Goal: Transaction & Acquisition: Purchase product/service

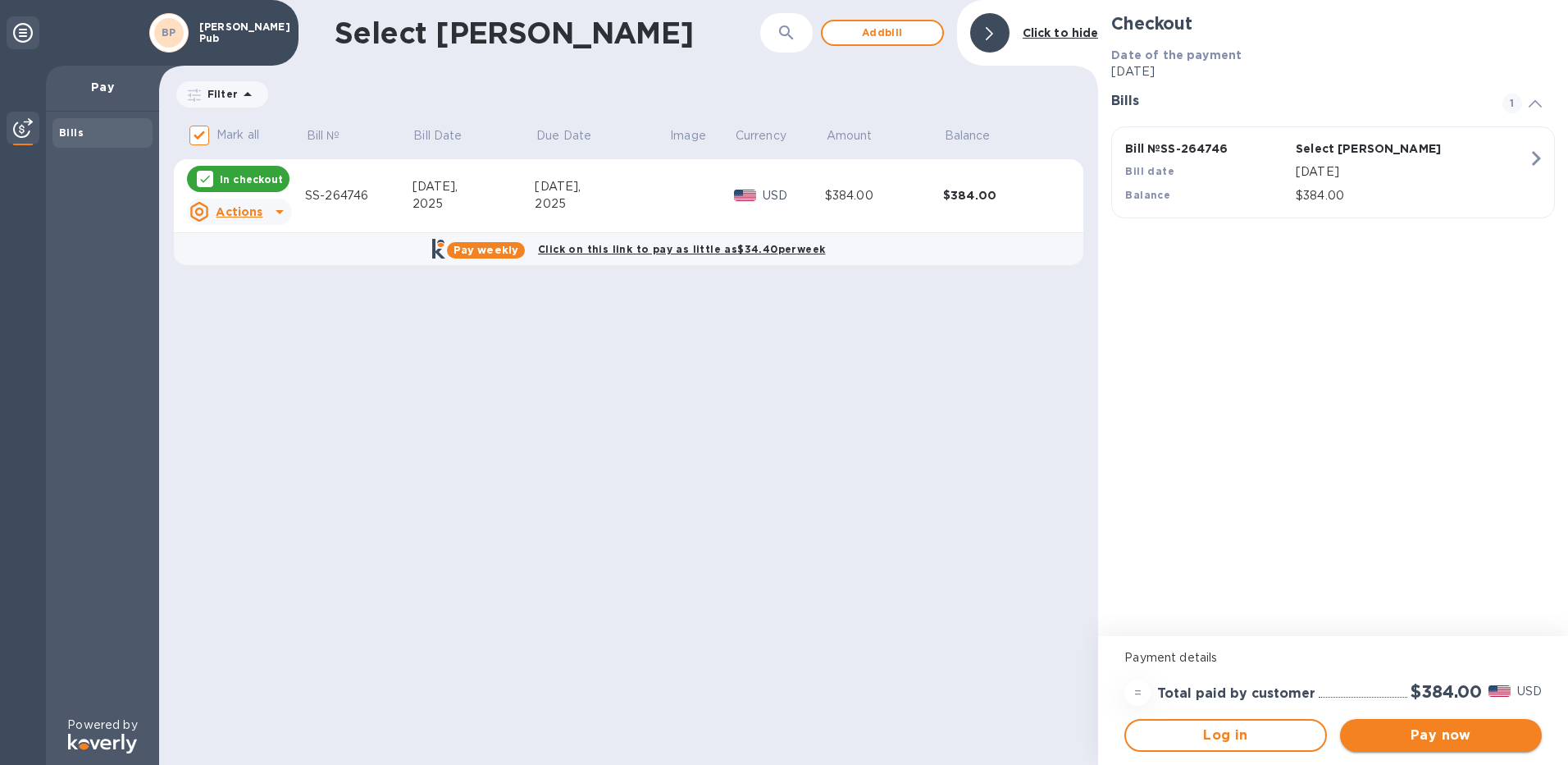
click at [1423, 733] on span "Pay now" at bounding box center [1440, 735] width 175 height 19
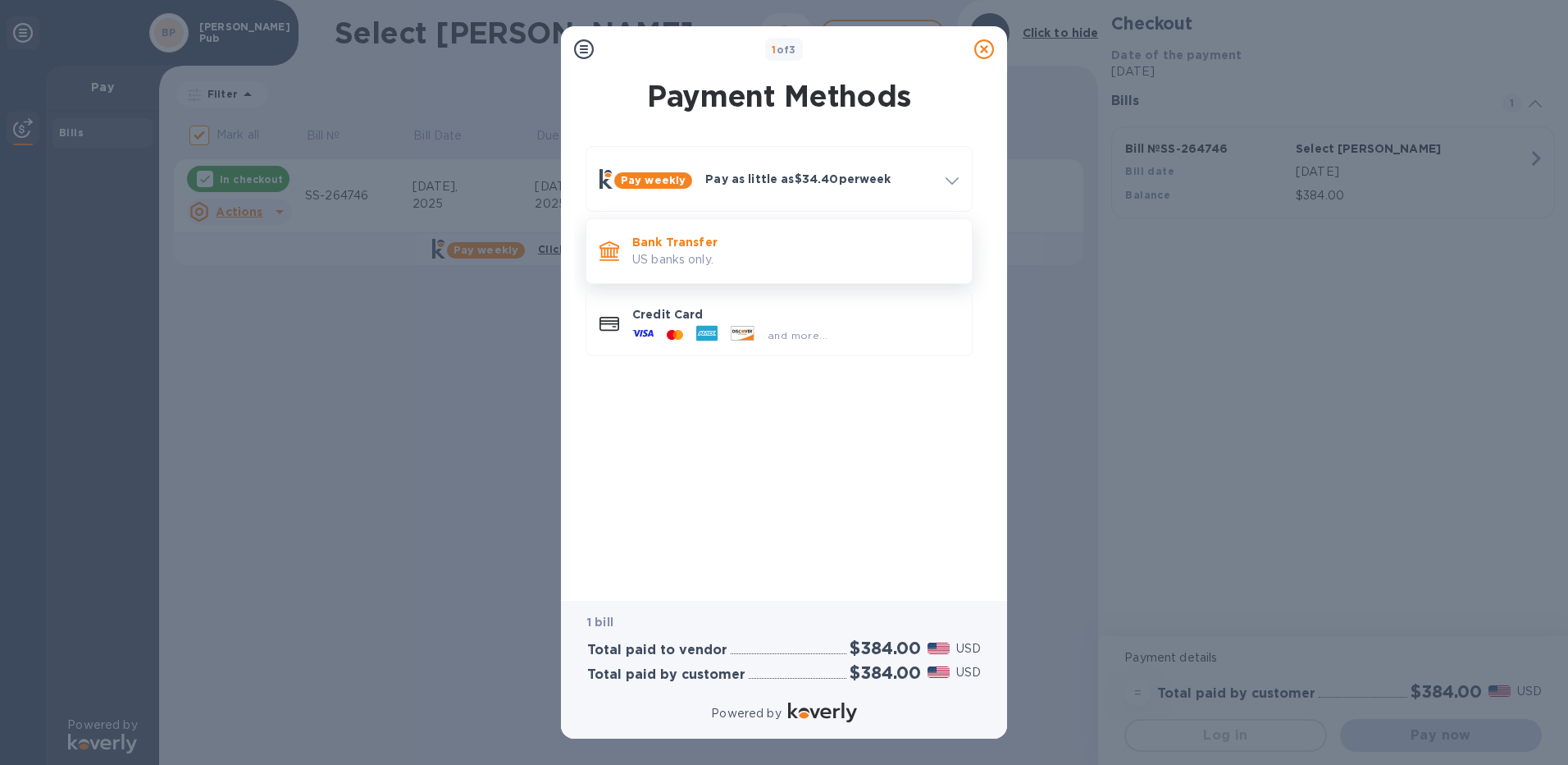
click at [703, 255] on p "US banks only." at bounding box center [795, 260] width 326 height 17
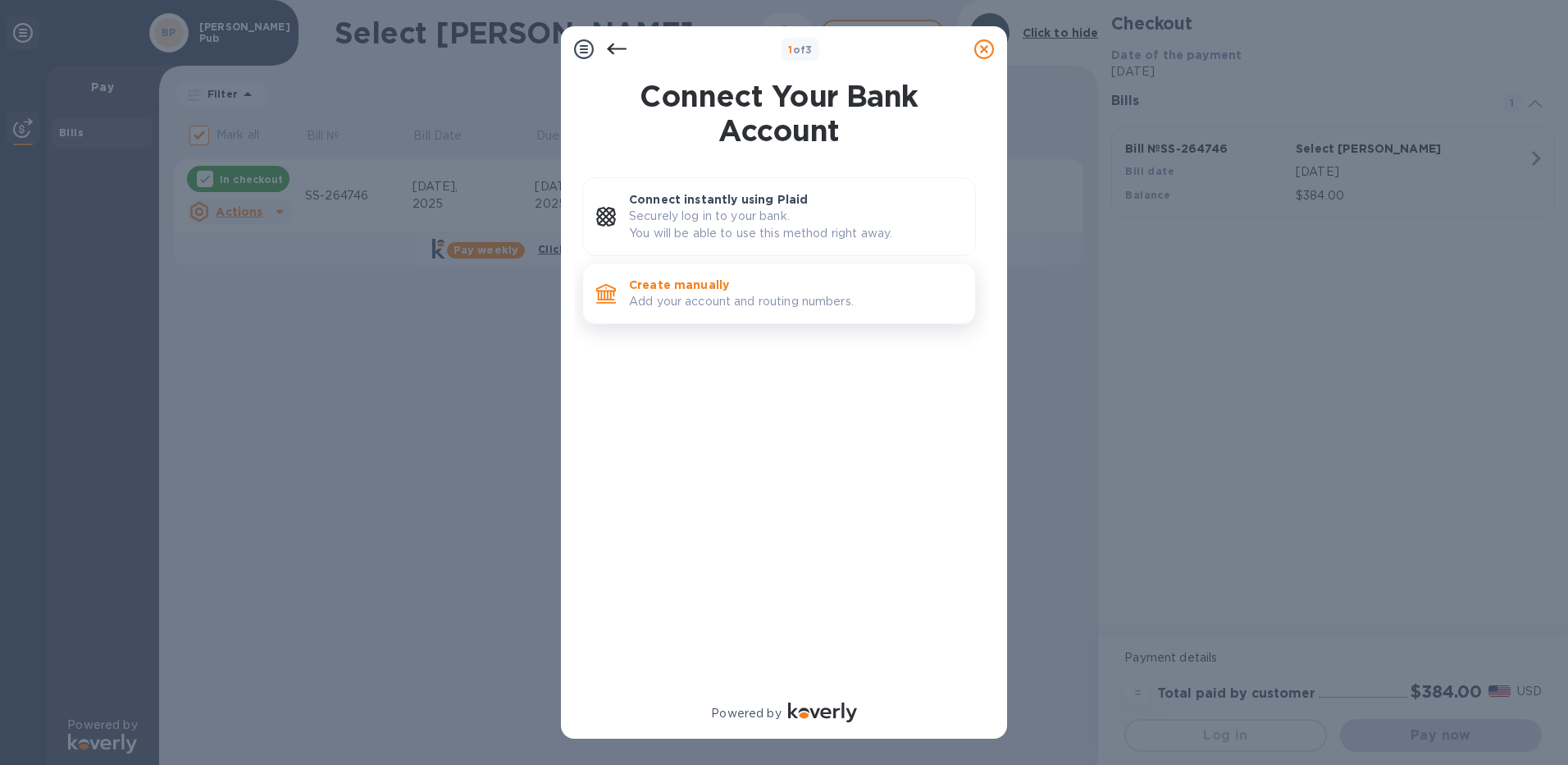
click at [686, 296] on p "Add your account and routing numbers." at bounding box center [796, 301] width 333 height 17
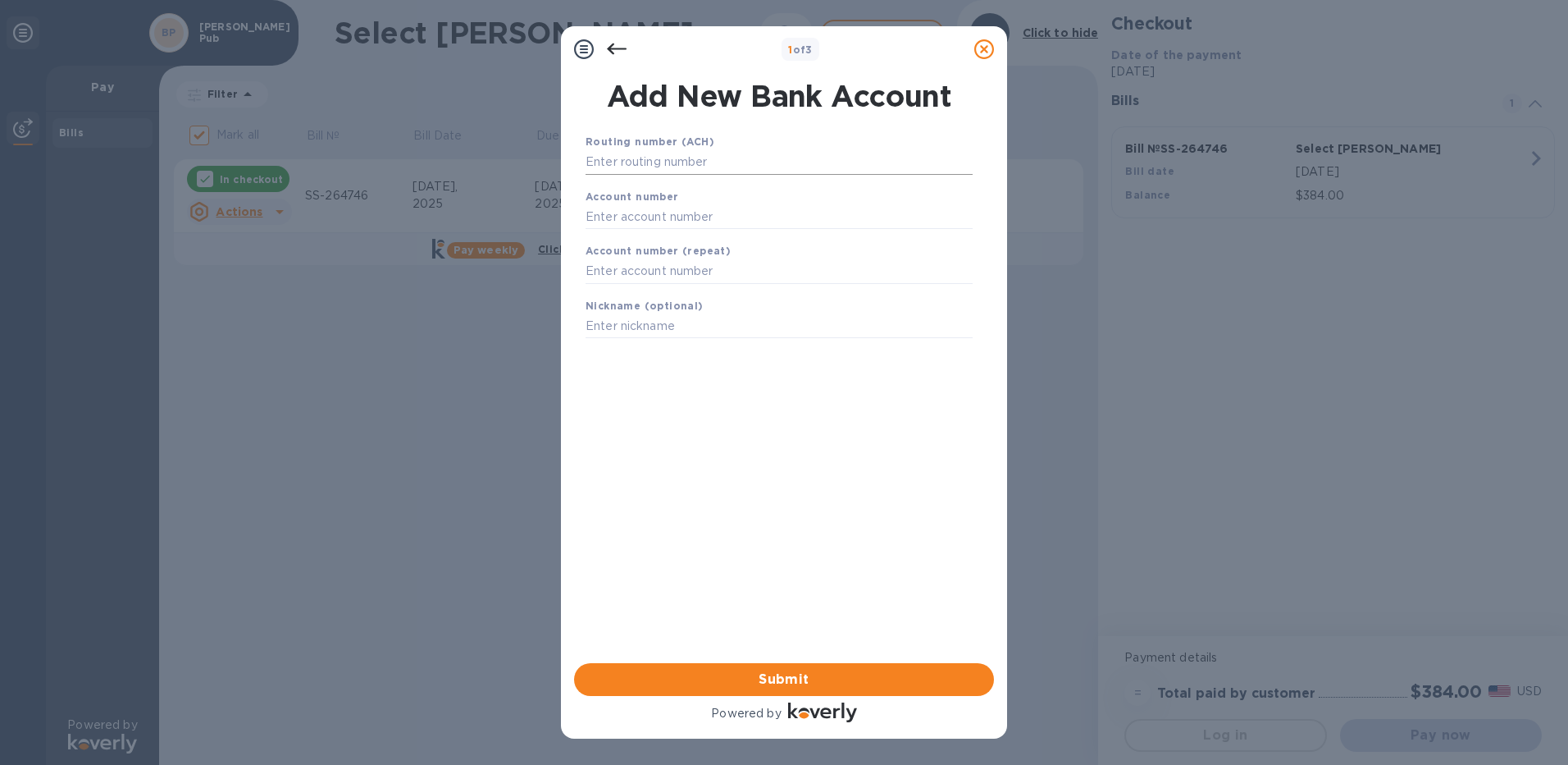
click at [682, 158] on input "text" at bounding box center [779, 162] width 387 height 24
type input "075901341"
click at [672, 230] on input "text" at bounding box center [779, 236] width 387 height 24
type input "11368825"
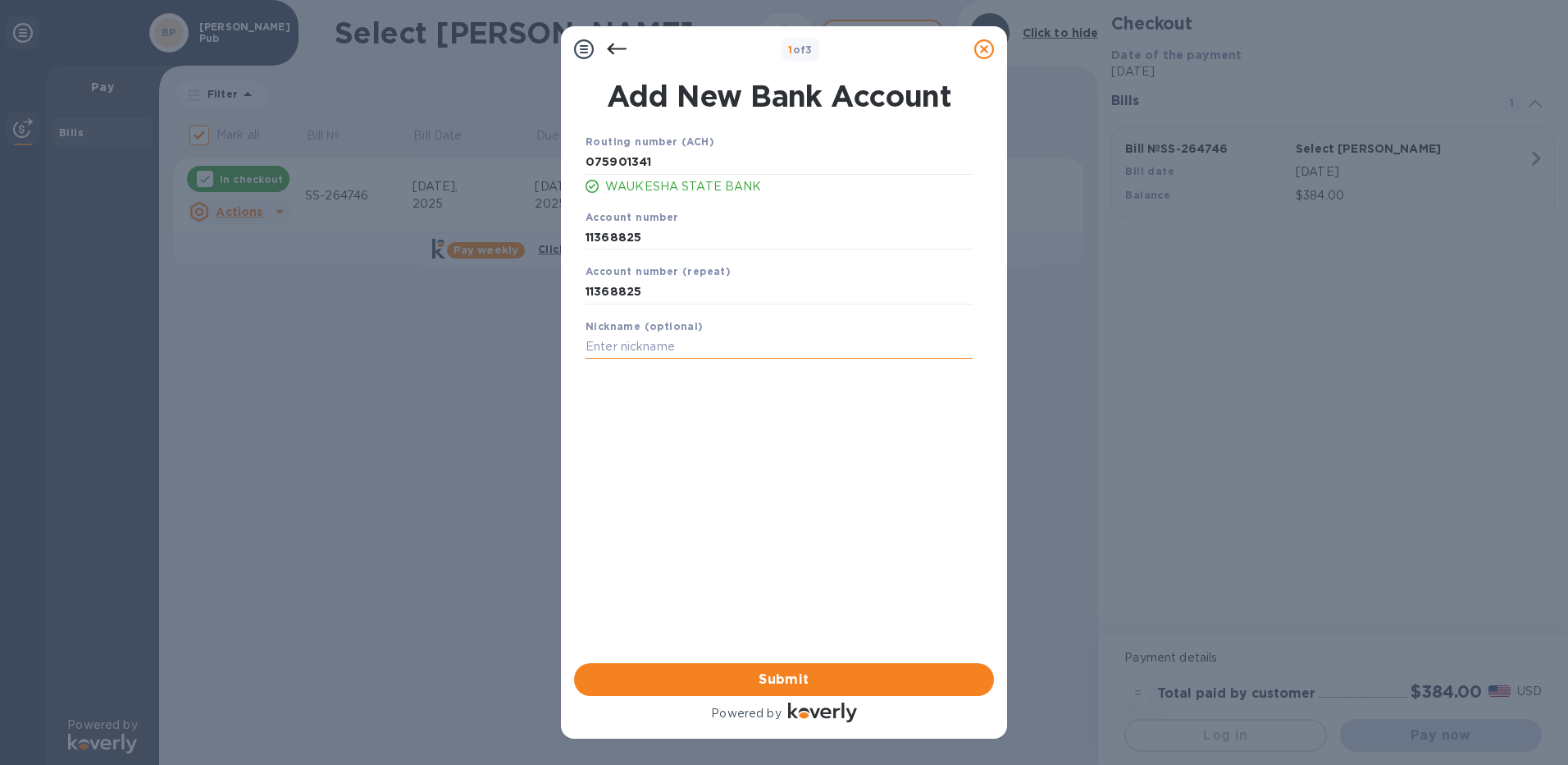
click at [667, 348] on input "text" at bounding box center [779, 347] width 387 height 24
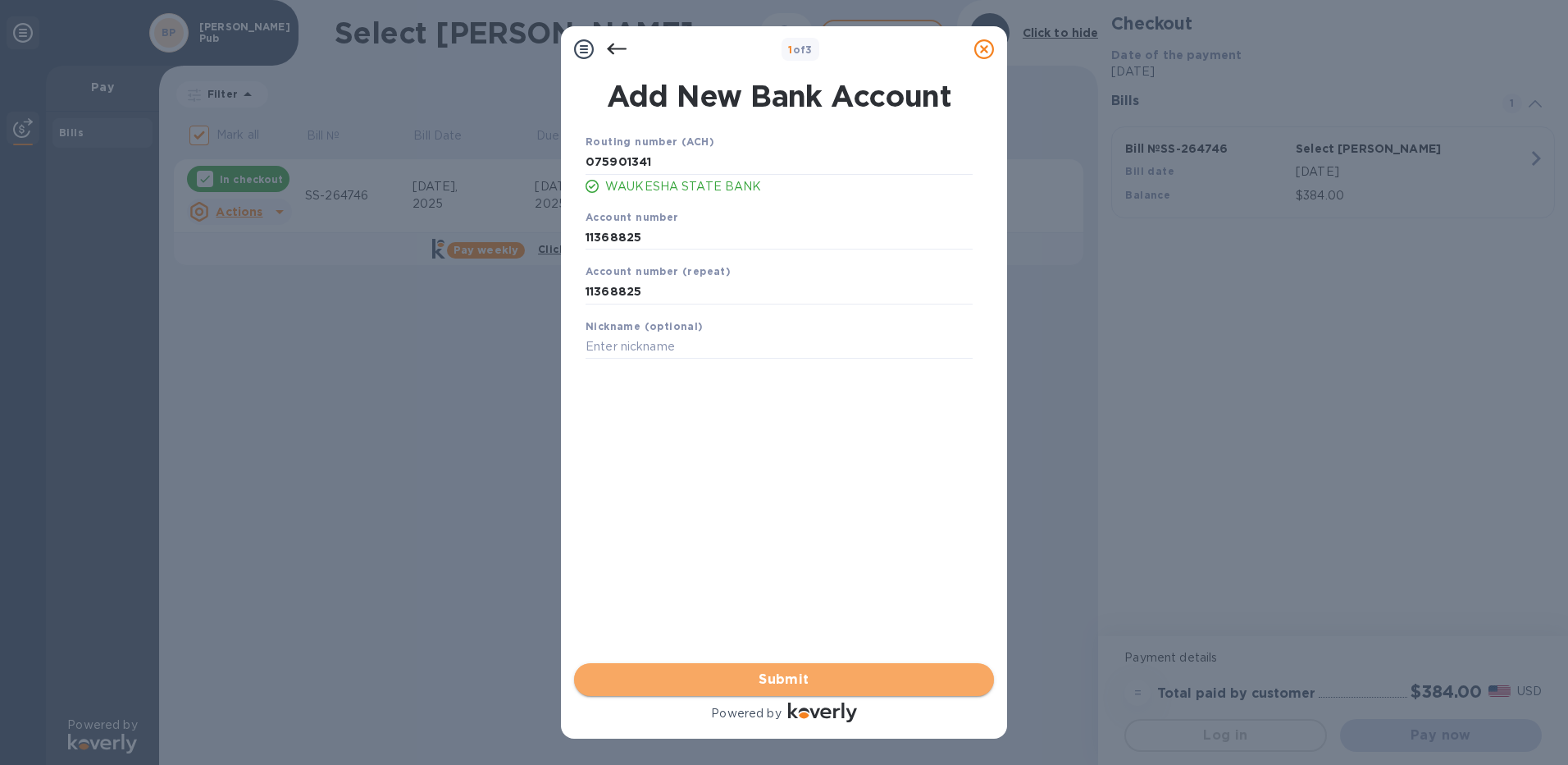
click at [774, 678] on span "Submit" at bounding box center [784, 679] width 394 height 19
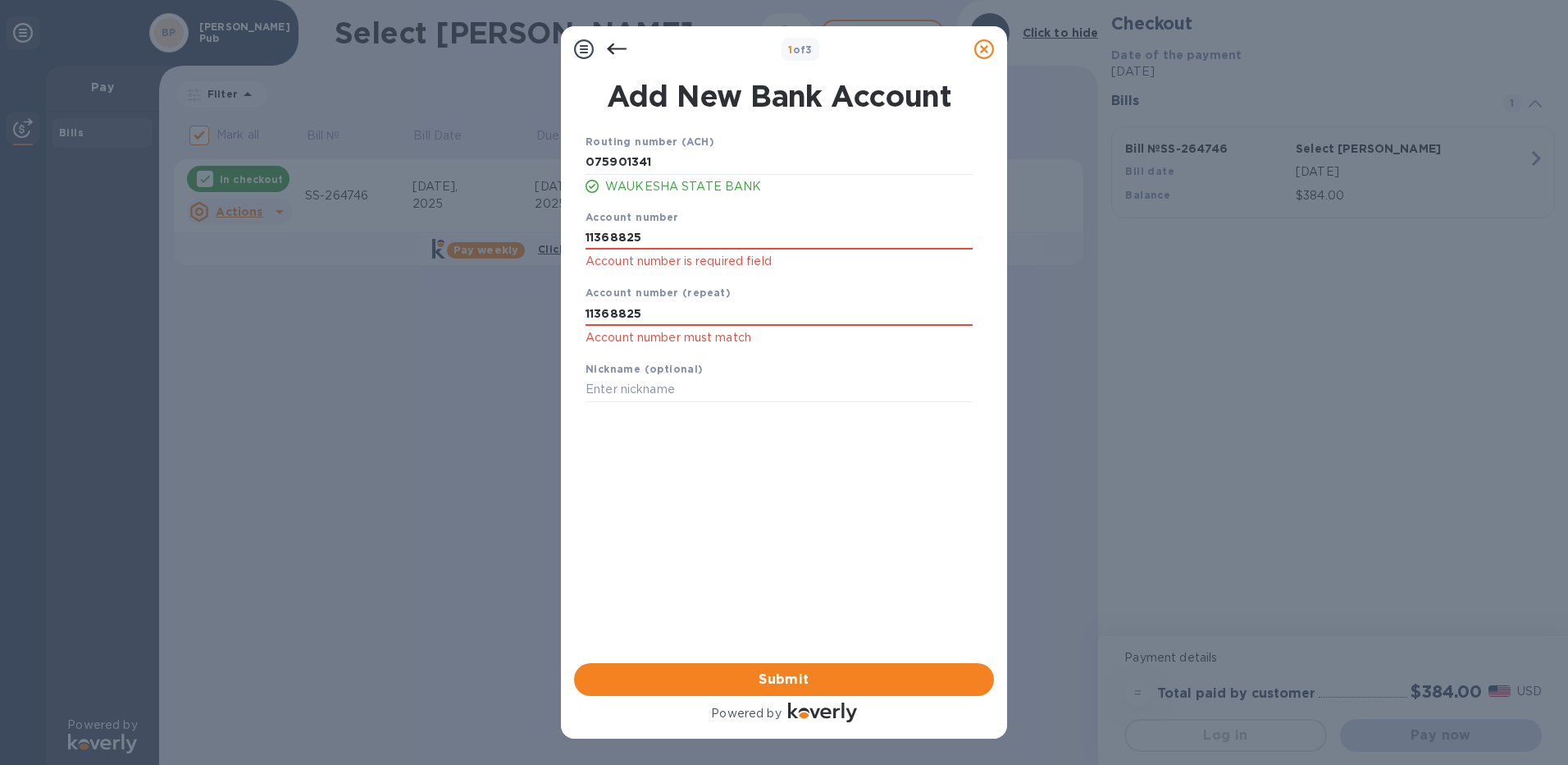
drag, startPoint x: 657, startPoint y: 237, endPoint x: 528, endPoint y: 232, distance: 129.1
click at [528, 232] on div "1 of 3 Add New Bank Account Routing number (ACH) [US_BANK_ROUTING_MICR] WAUKESH…" at bounding box center [784, 382] width 1568 height 765
type input "11368825"
drag, startPoint x: 662, startPoint y: 309, endPoint x: 565, endPoint y: 303, distance: 97.2
click at [565, 303] on div "Add New Bank Account Routing number (ACH) [US_BANK_ROUTING_MICR] WAUKESHA STATE…" at bounding box center [783, 368] width 446 height 591
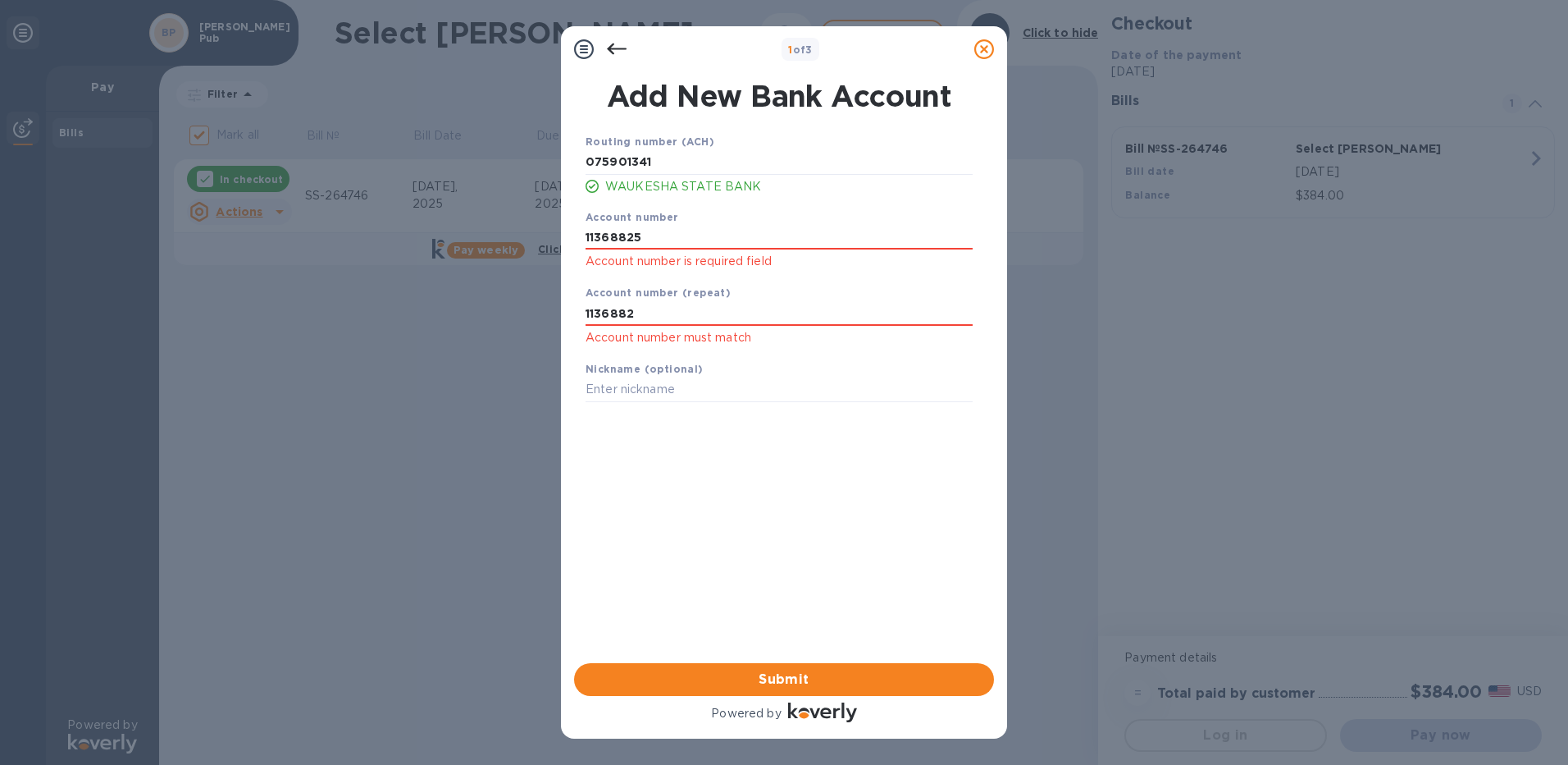
type input "11368825"
click at [797, 677] on span "Submit" at bounding box center [784, 679] width 394 height 19
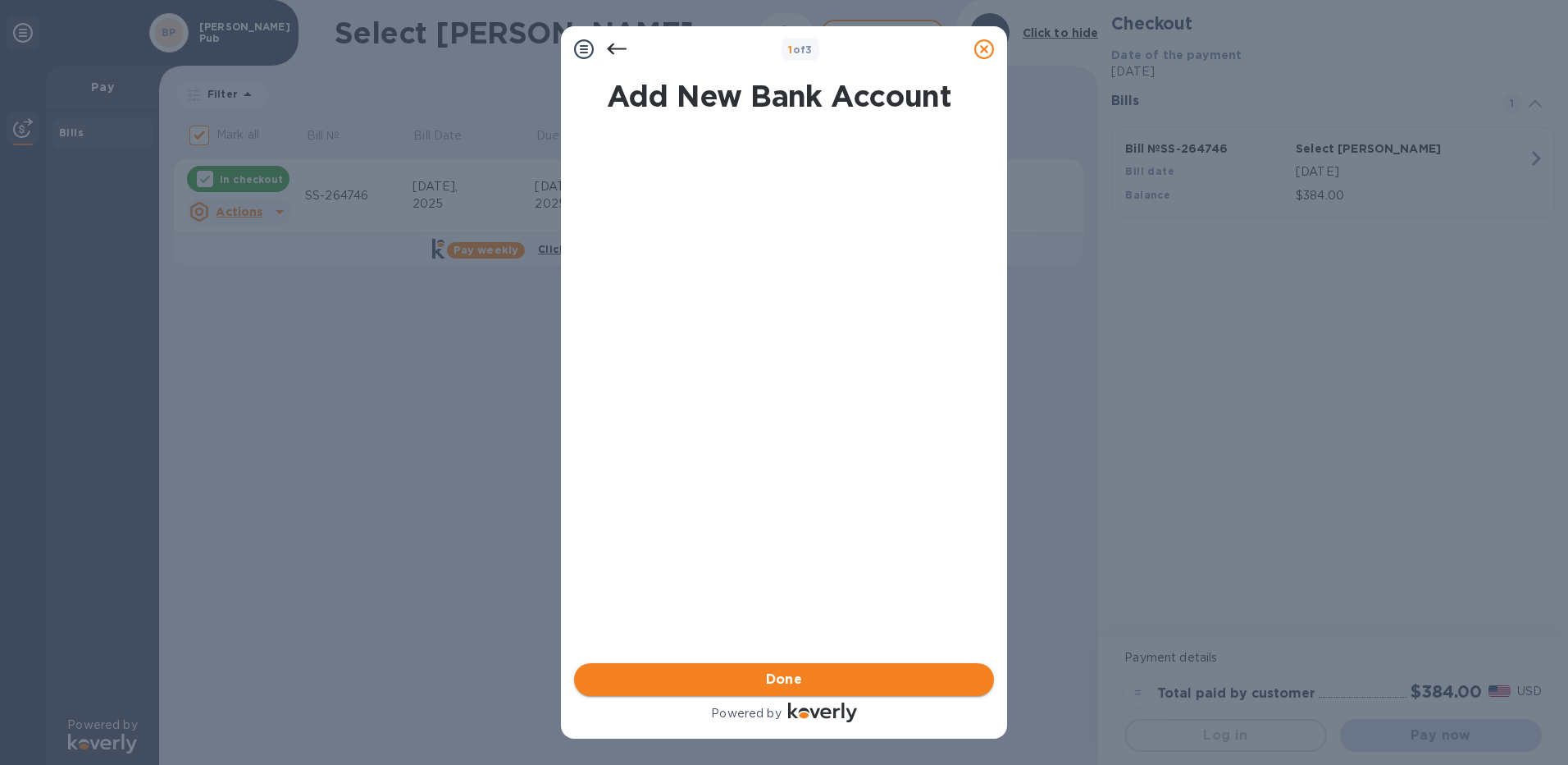
click at [797, 677] on span "Done" at bounding box center [784, 679] width 37 height 19
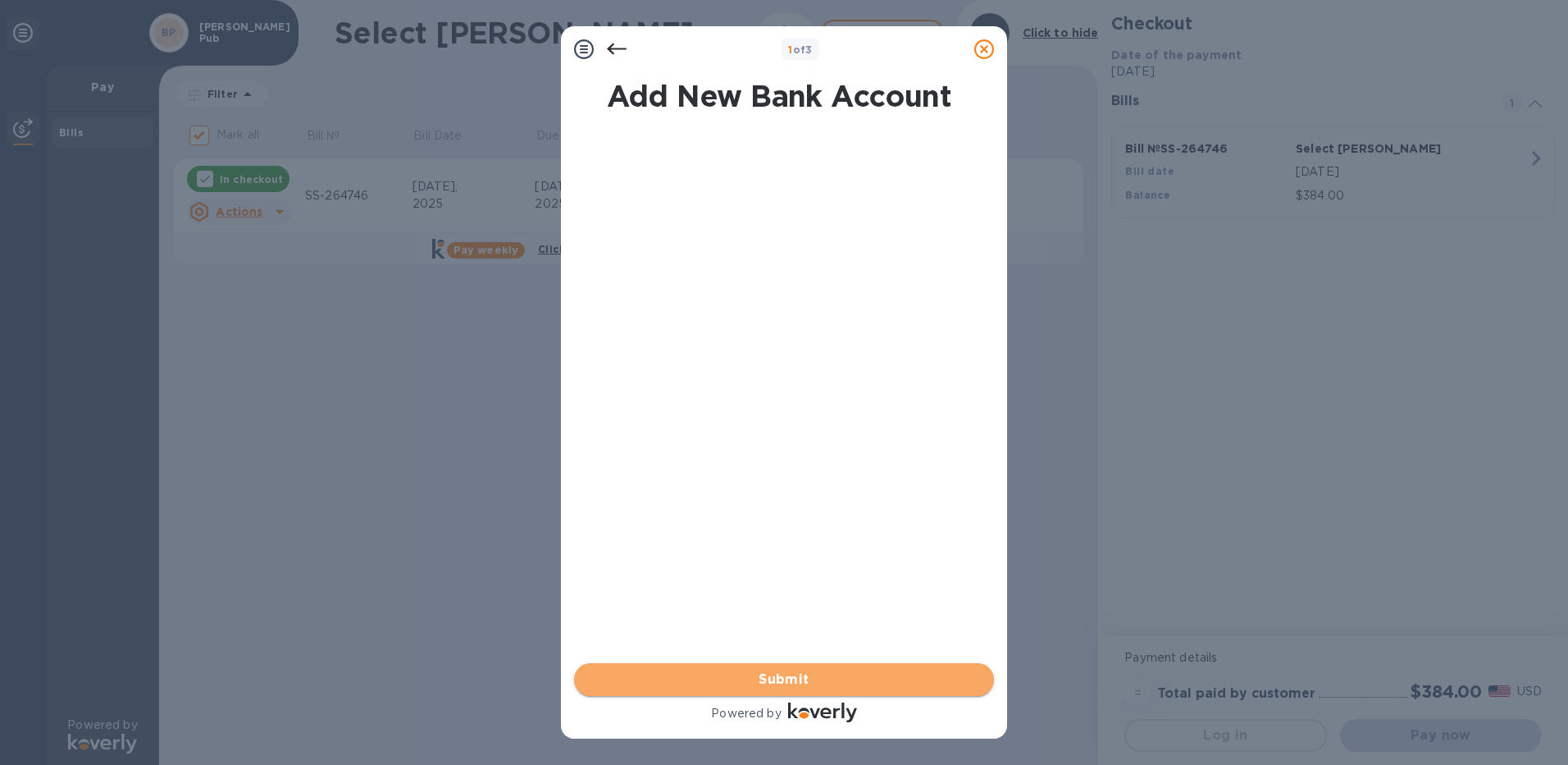
click at [797, 677] on span "Submit" at bounding box center [784, 679] width 394 height 19
